Goal: Information Seeking & Learning: Learn about a topic

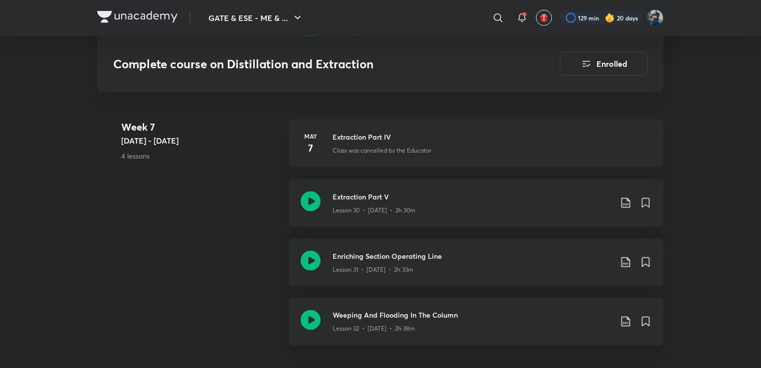
scroll to position [2560, 0]
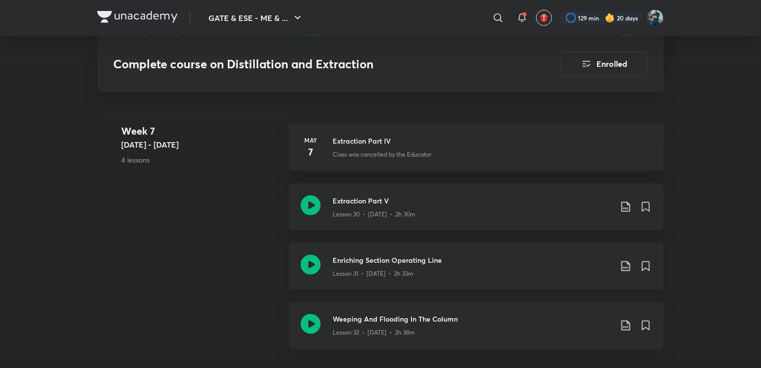
click at [383, 258] on h3 "Enriching Section Operating Line" at bounding box center [472, 260] width 279 height 10
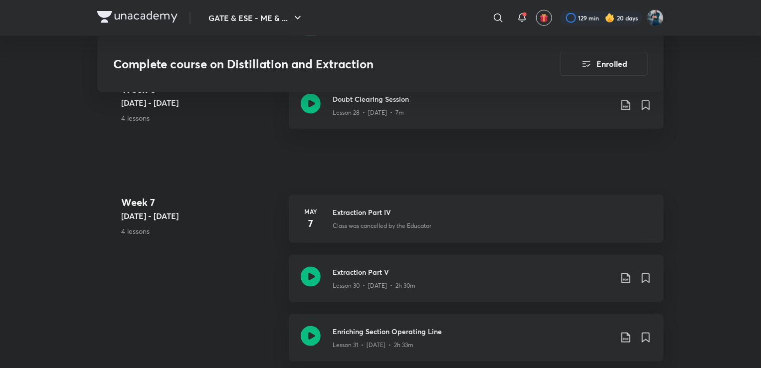
scroll to position [2538, 0]
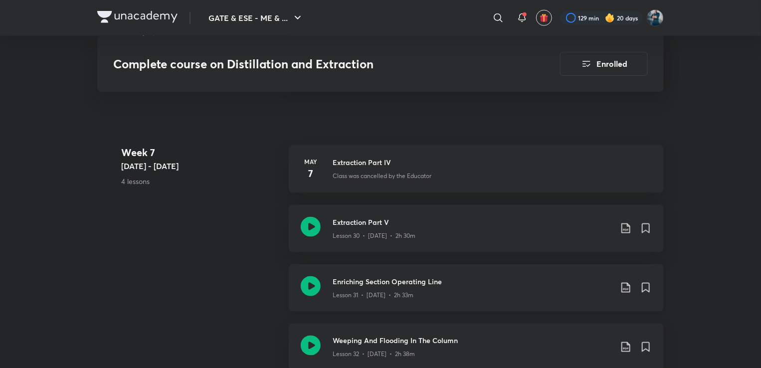
click at [407, 278] on h3 "Enriching Section Operating Line" at bounding box center [472, 281] width 279 height 10
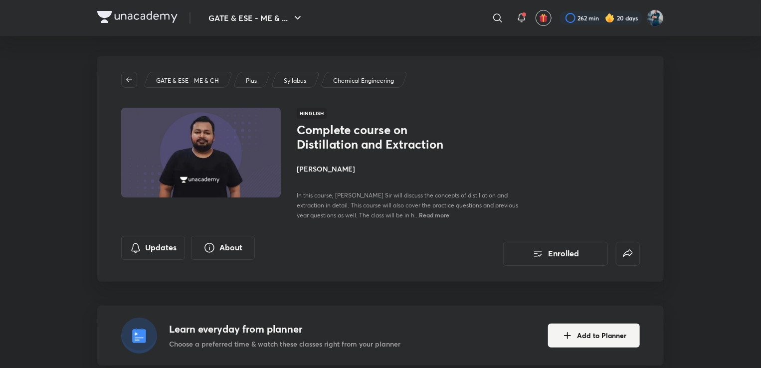
click at [606, 17] on img at bounding box center [610, 18] width 10 height 10
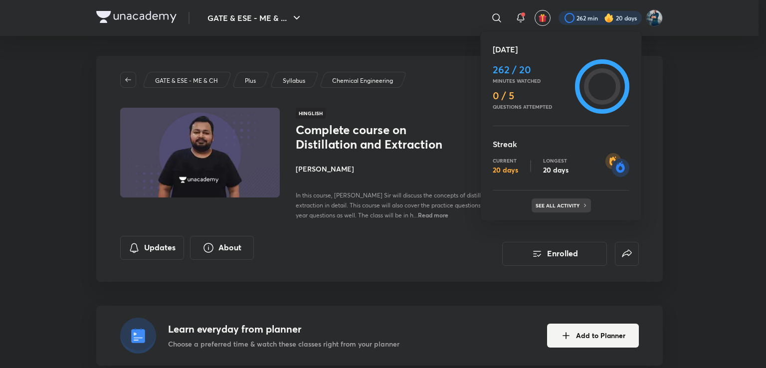
click at [563, 202] on p "See all activity" at bounding box center [559, 205] width 46 height 6
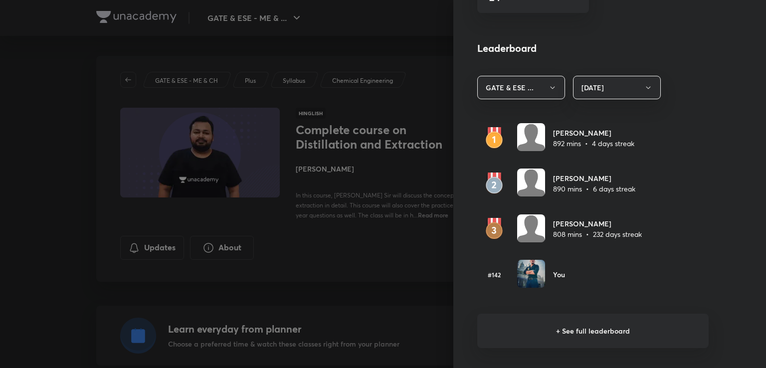
scroll to position [534, 0]
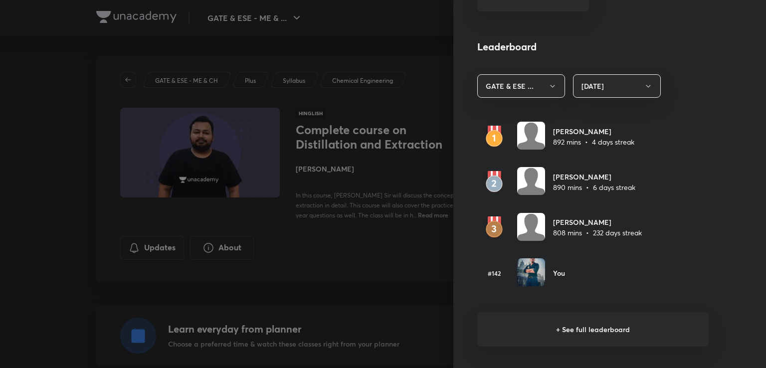
click at [550, 329] on h6 "+ See full leaderboard" at bounding box center [592, 329] width 231 height 34
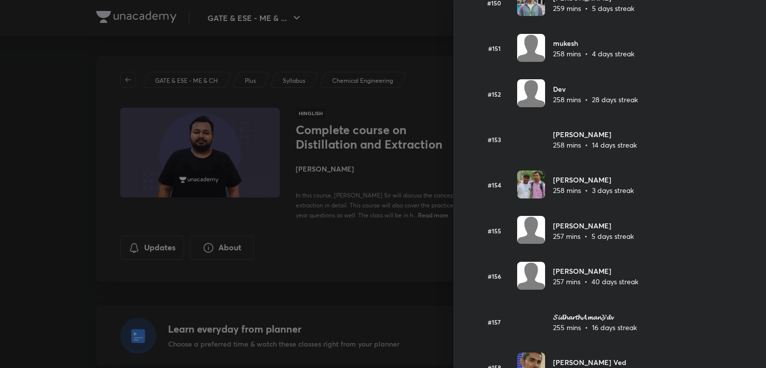
scroll to position [6938, 0]
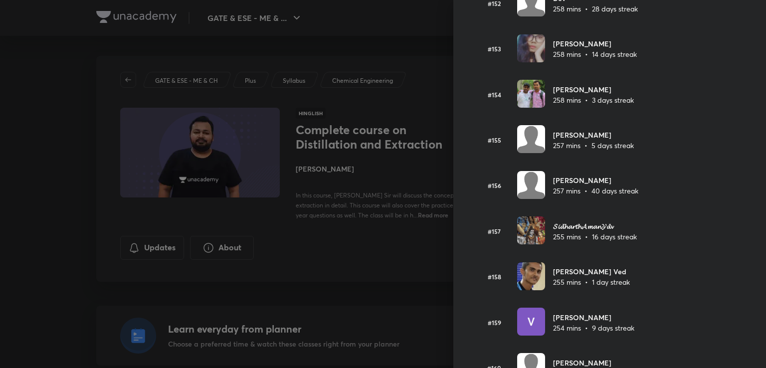
click at [614, 288] on div "Leaderboard Top learners in GATE & ESE - ME & CH • Today Anuj Mishra 892 mins •…" at bounding box center [609, 184] width 313 height 368
click at [404, 42] on div at bounding box center [383, 184] width 766 height 368
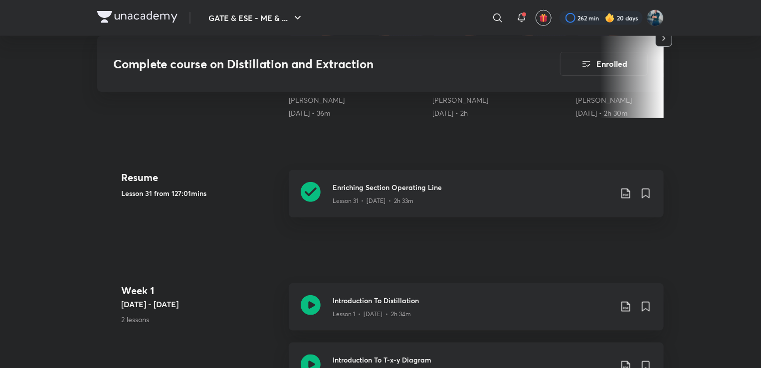
scroll to position [394, 0]
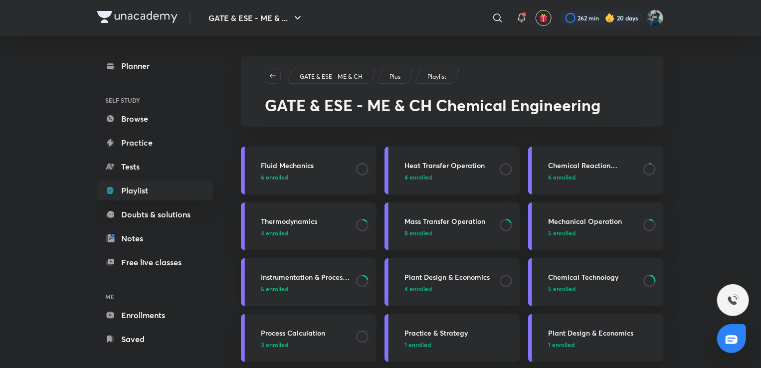
click at [296, 276] on h3 "Instrumentation & Process Control" at bounding box center [305, 277] width 89 height 10
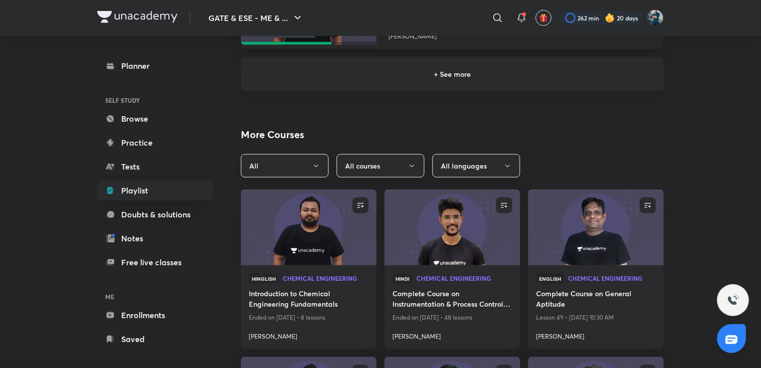
scroll to position [381, 0]
click at [309, 167] on button "All" at bounding box center [285, 165] width 88 height 23
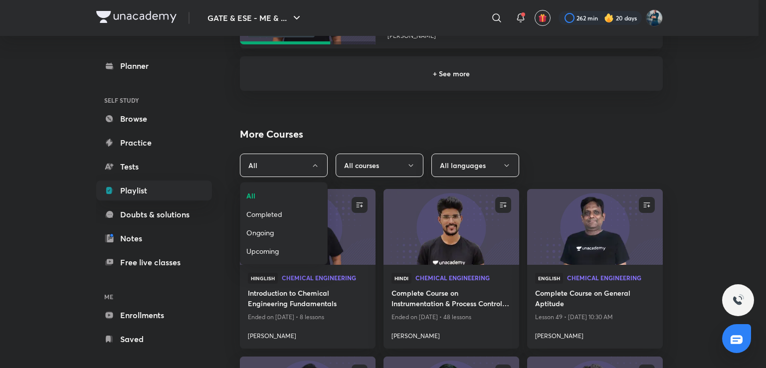
click at [259, 246] on span "Upcoming" at bounding box center [283, 251] width 75 height 10
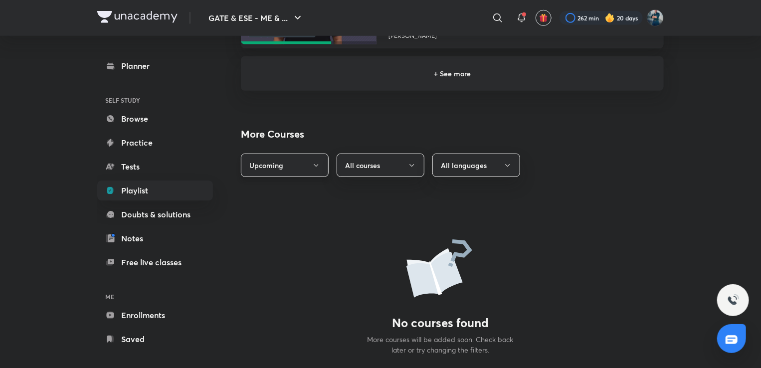
click at [307, 170] on button "Upcoming" at bounding box center [285, 165] width 88 height 23
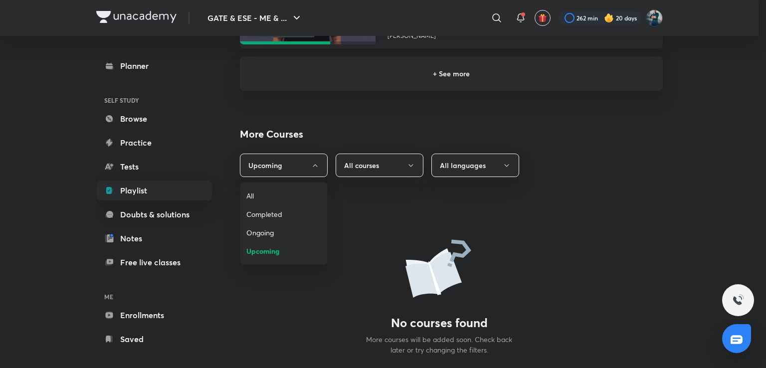
click at [263, 233] on span "Ongoing" at bounding box center [283, 232] width 75 height 10
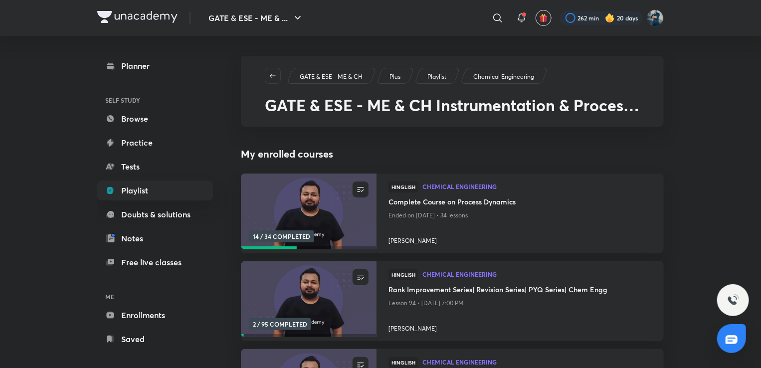
scroll to position [0, 0]
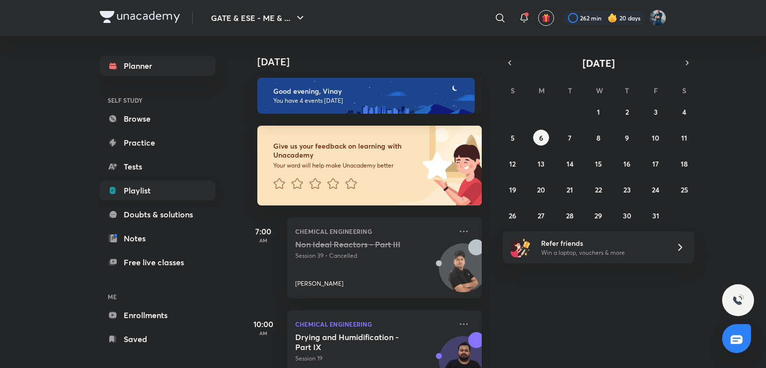
click at [145, 189] on link "Playlist" at bounding box center [158, 191] width 116 height 20
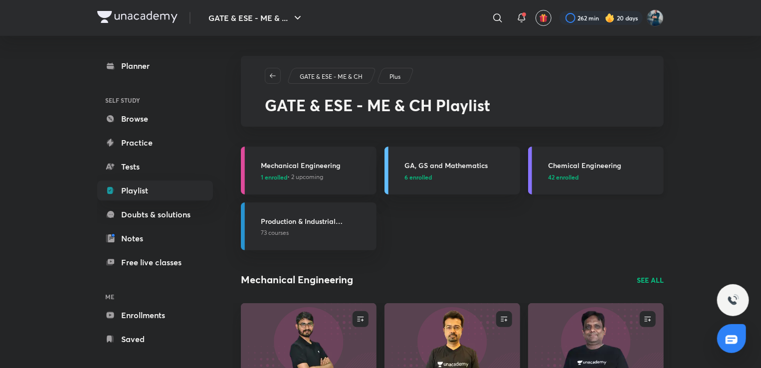
click at [562, 169] on h3 "Chemical Engineering" at bounding box center [603, 165] width 110 height 10
